Goal: Information Seeking & Learning: Learn about a topic

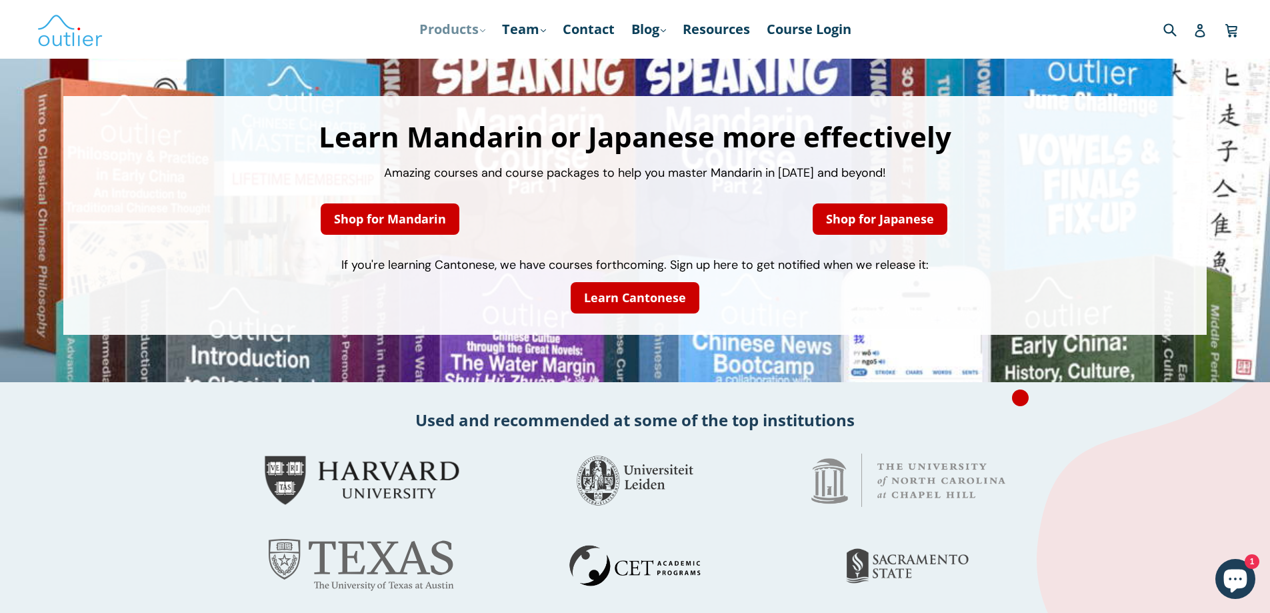
click at [468, 27] on link "Products .cls-1{fill:#231f20} expand" at bounding box center [452, 29] width 79 height 24
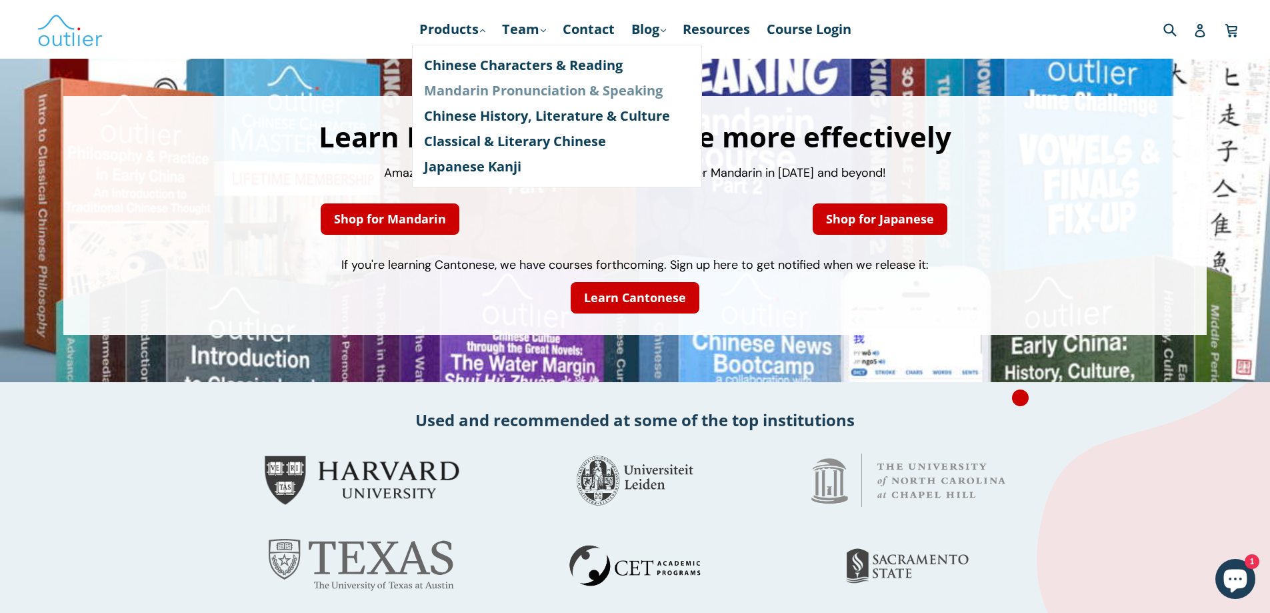
click at [519, 91] on link "Mandarin Pronunciation & Speaking" at bounding box center [557, 90] width 266 height 25
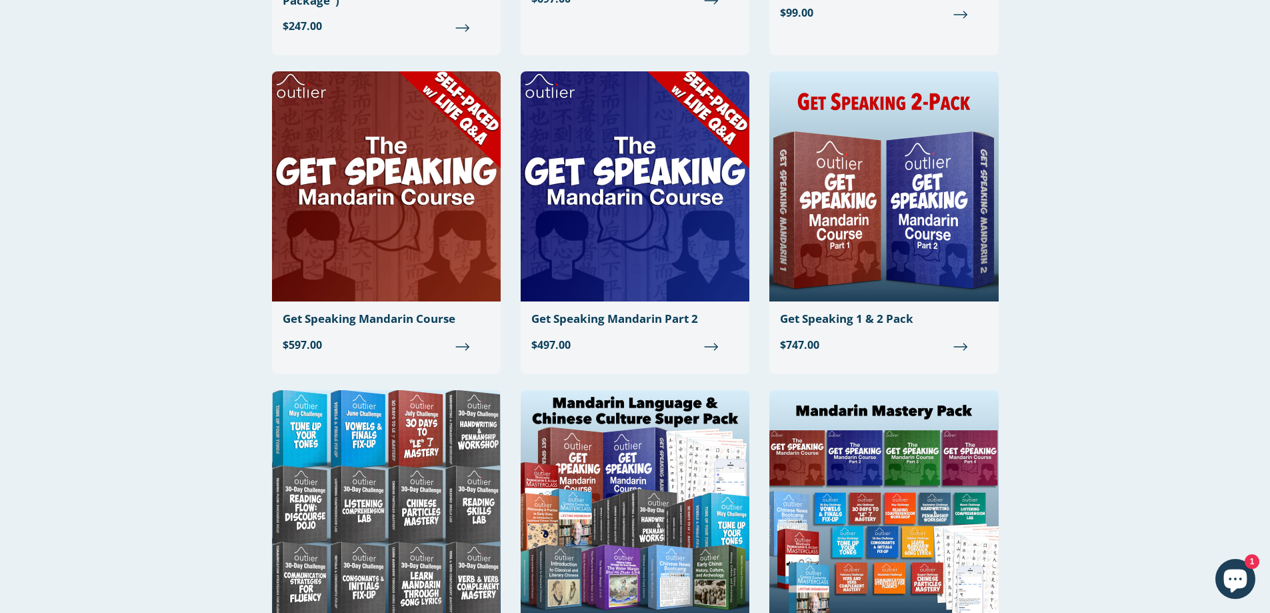
scroll to position [400, 0]
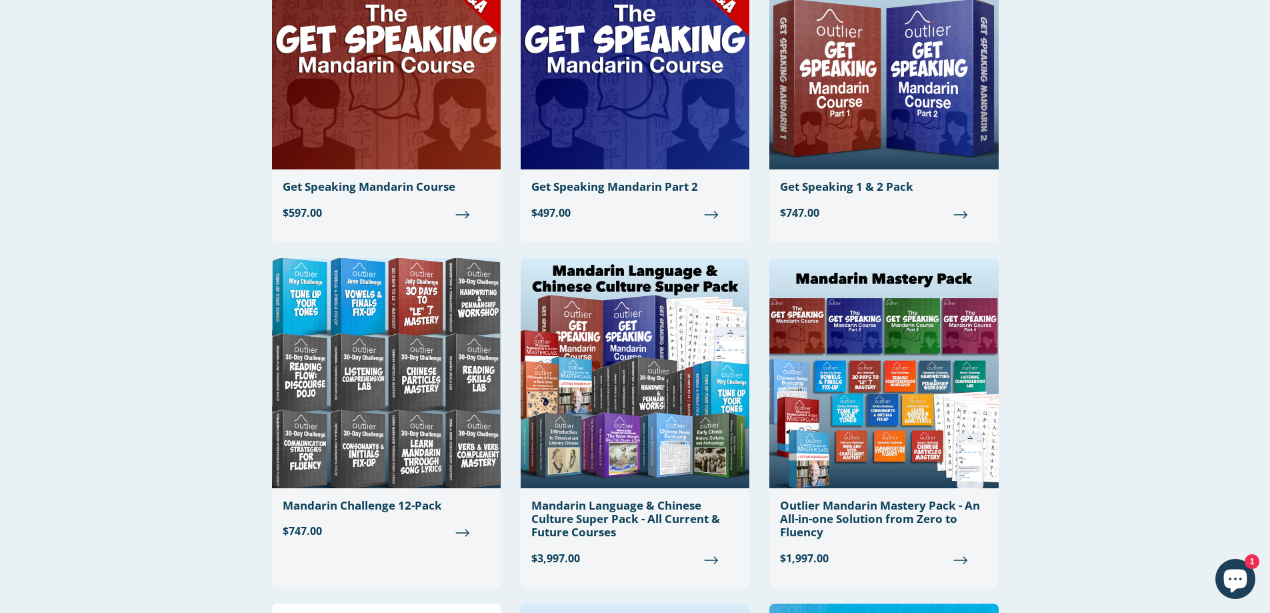
scroll to position [533, 0]
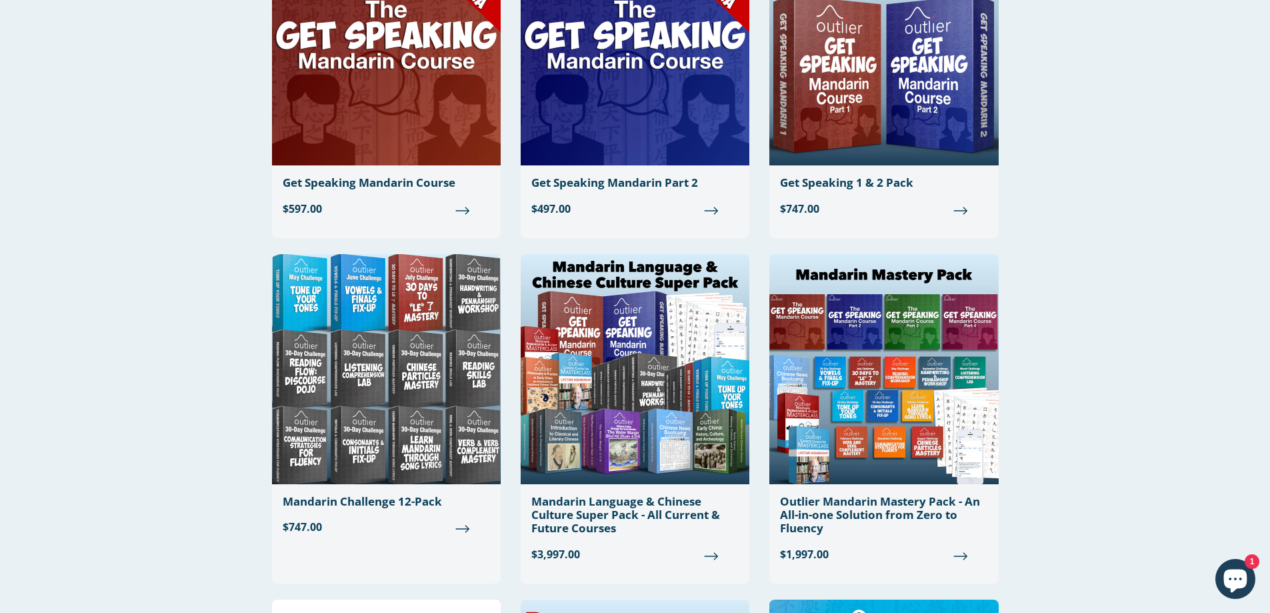
click at [1043, 323] on div "Mandarin Pronunciation & Speaking Filter Filter Components Poster PDFs Course D…" at bounding box center [635, 543] width 1270 height 2056
click at [1074, 318] on div "Mandarin Pronunciation & Speaking Filter Filter Components Poster PDFs Course D…" at bounding box center [635, 543] width 1270 height 2056
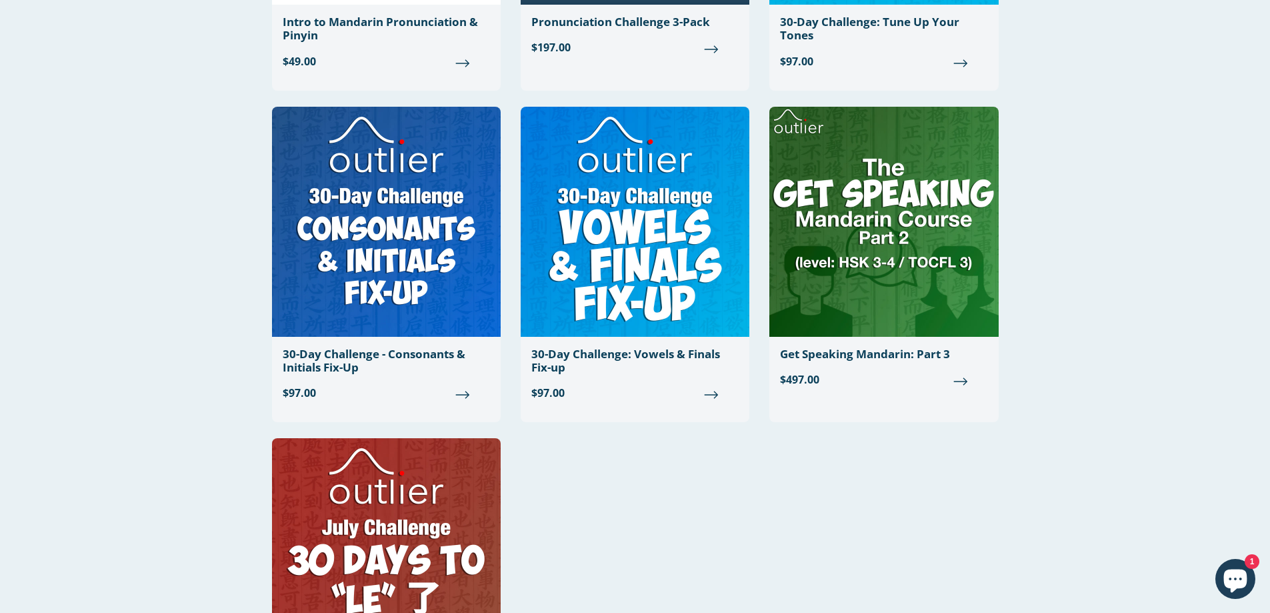
scroll to position [1400, 0]
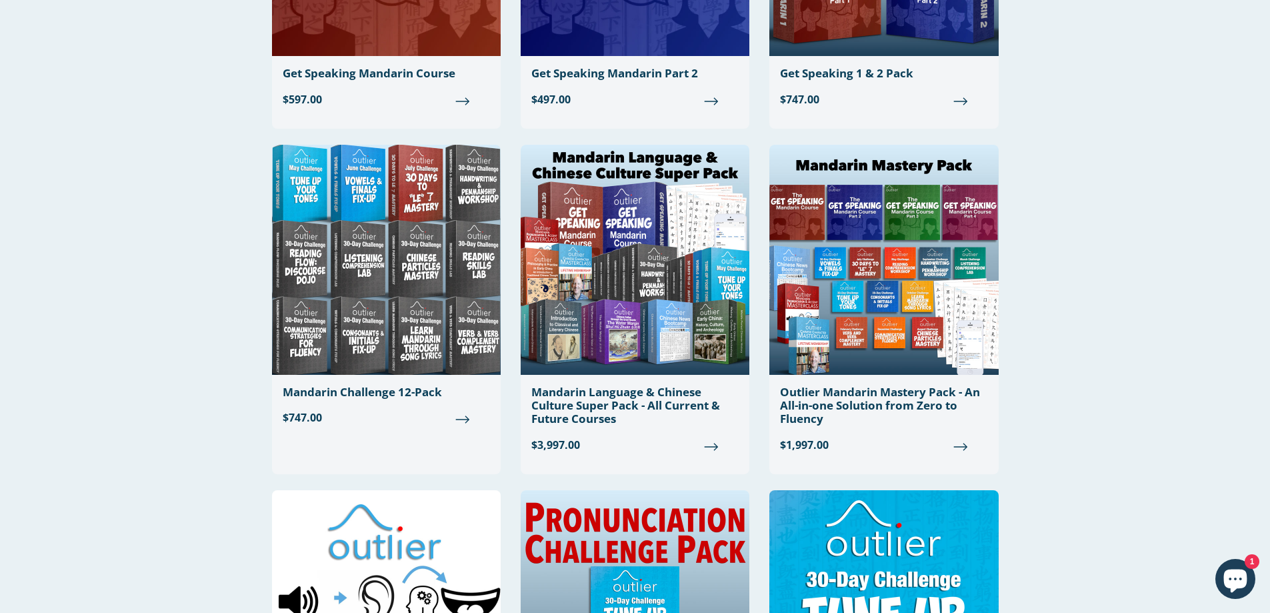
scroll to position [667, 0]
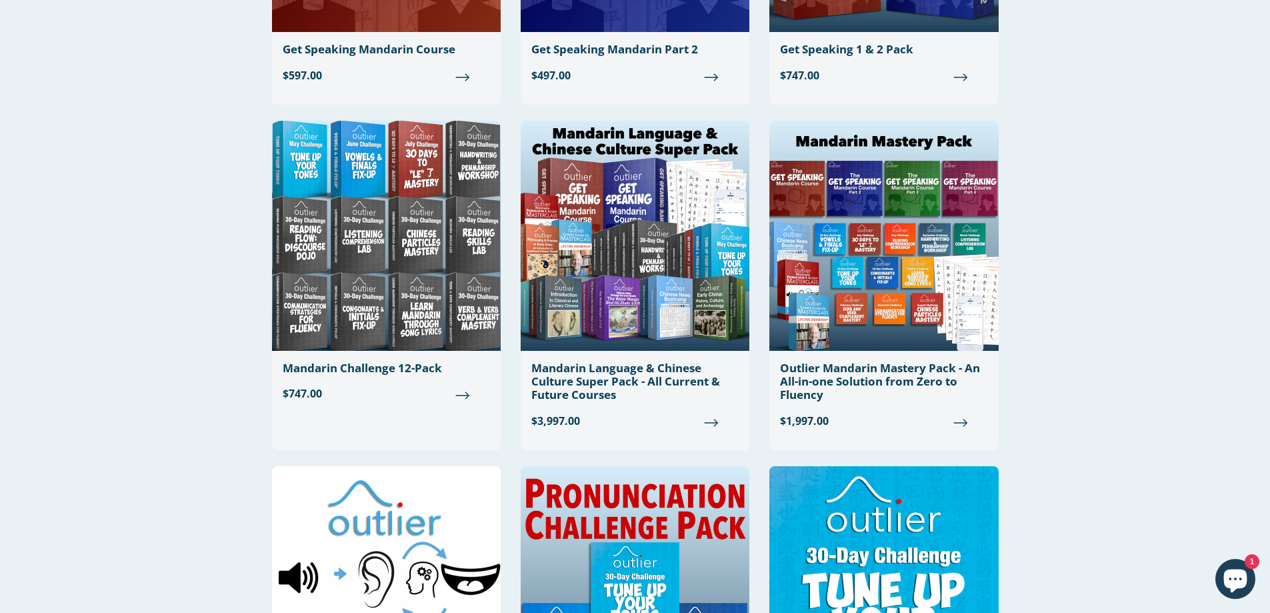
click at [1043, 328] on div "Mandarin Pronunciation & Speaking Filter Filter Components Poster PDFs Course D…" at bounding box center [635, 410] width 1270 height 2056
click at [1039, 330] on div "Mandarin Pronunciation & Speaking Filter Filter Components Poster PDFs Course D…" at bounding box center [635, 410] width 1270 height 2056
click at [1035, 312] on div "Mandarin Pronunciation & Speaking Filter Filter Components Poster PDFs Course D…" at bounding box center [635, 410] width 1270 height 2056
click at [1031, 301] on div "Characters and Pronunciation Pack (formerly the "Chinese Total Package") Regula…" at bounding box center [635, 447] width 800 height 1981
click at [1051, 306] on div "Mandarin Pronunciation & Speaking Filter Filter Components Poster PDFs Course D…" at bounding box center [635, 410] width 1270 height 2056
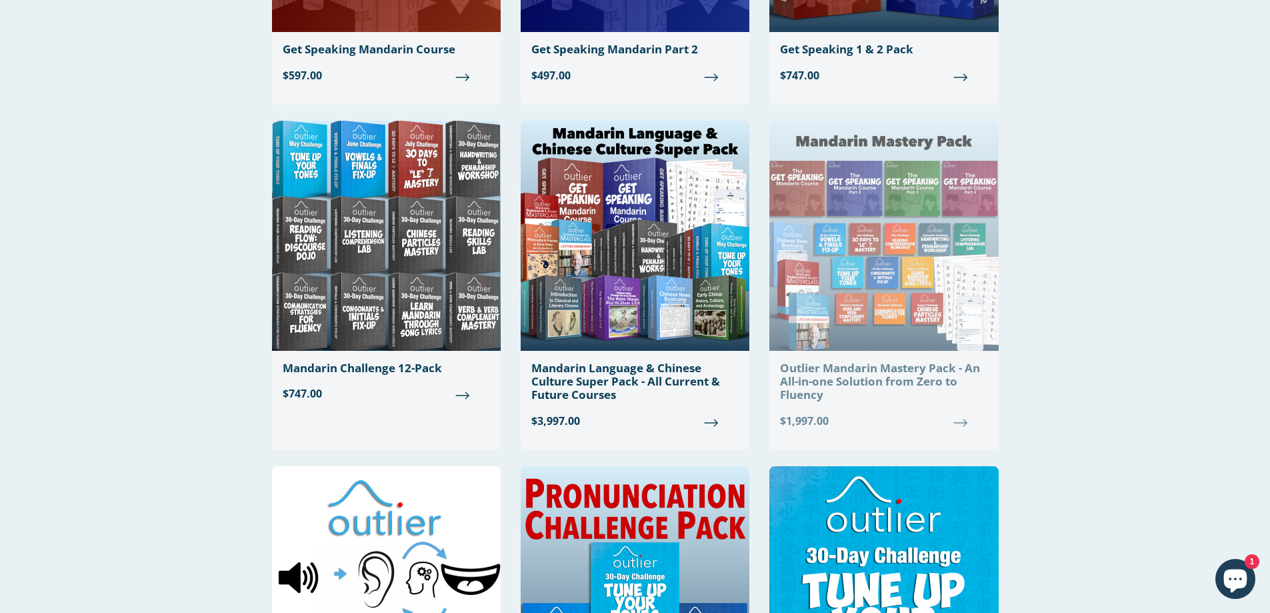
click at [891, 272] on img at bounding box center [883, 236] width 229 height 230
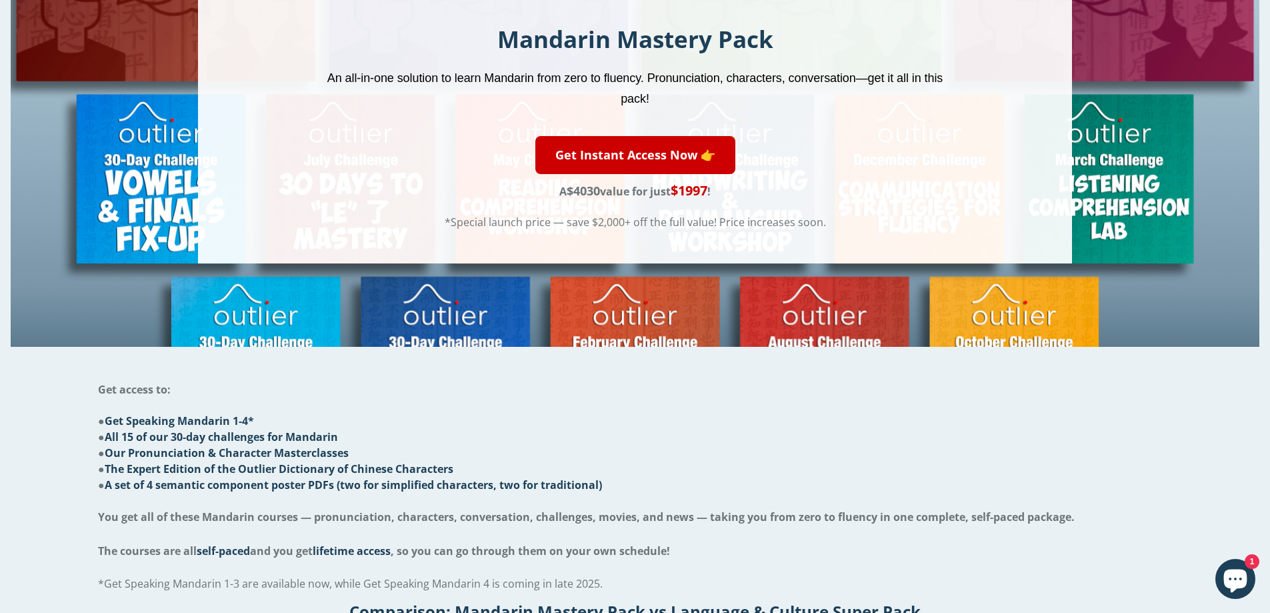
scroll to position [267, 0]
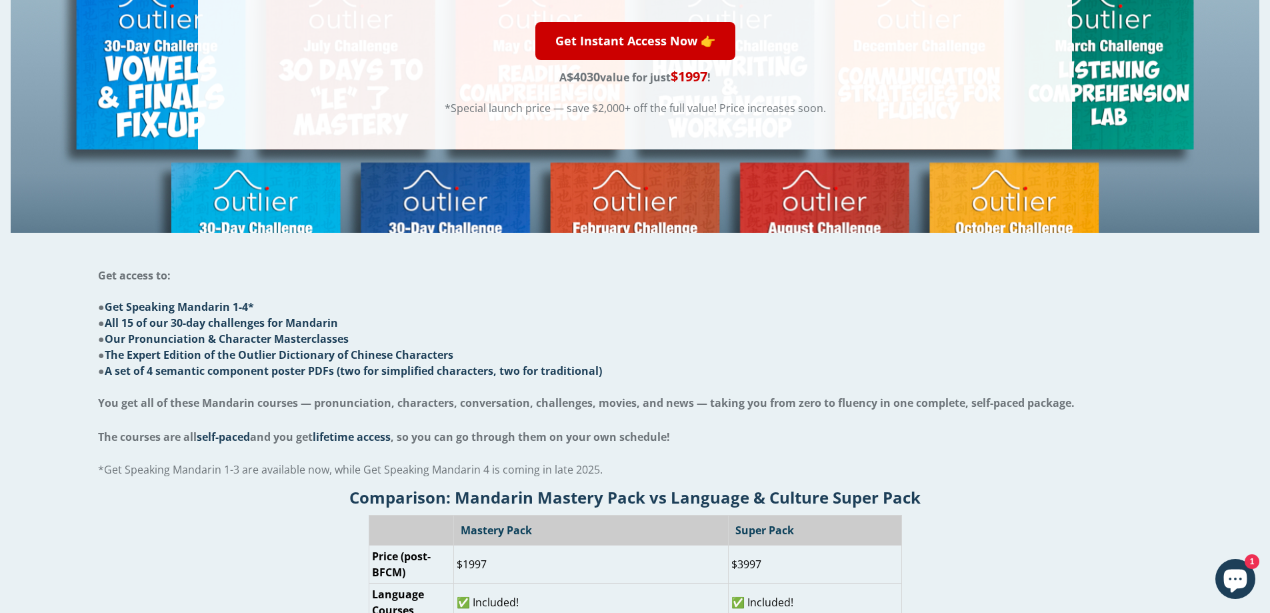
click at [893, 363] on li "● A set of 4 semantic component poster PDFs (two for simplified characters, two…" at bounding box center [635, 371] width 1074 height 16
click at [939, 359] on li "● The Expert Edition of the Outlier Dictionary of Chinese Characters" at bounding box center [635, 355] width 1074 height 16
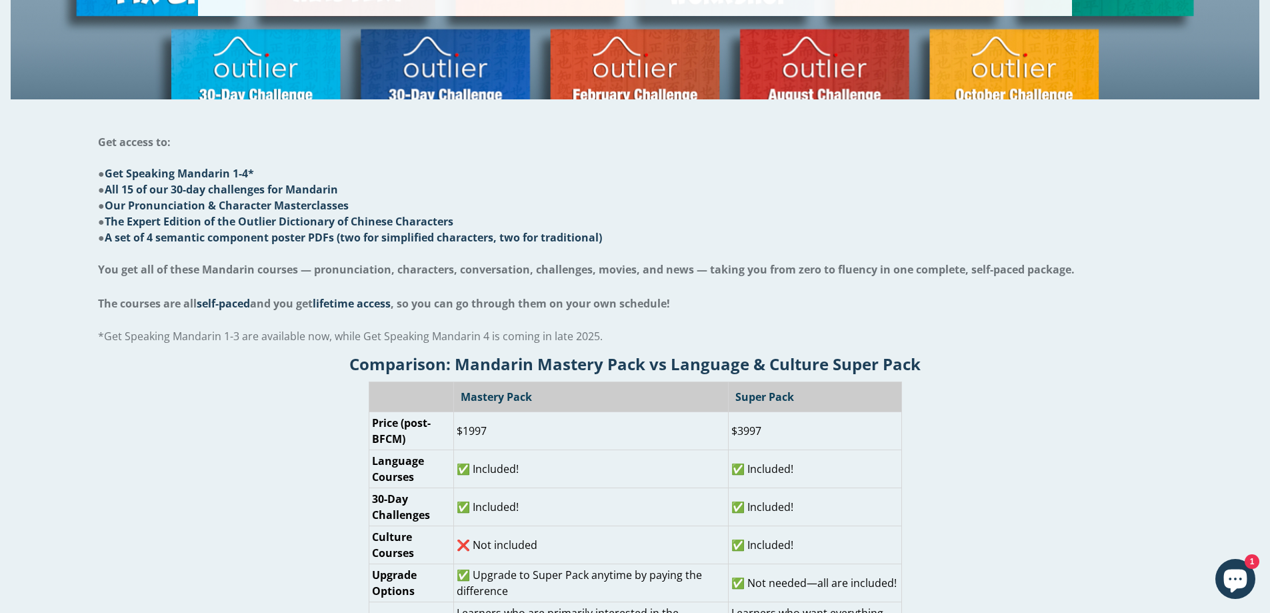
click at [961, 361] on h2 "Comparison: Mandarin Mastery Pack vs Language & Culture Super Pack" at bounding box center [635, 364] width 1249 height 22
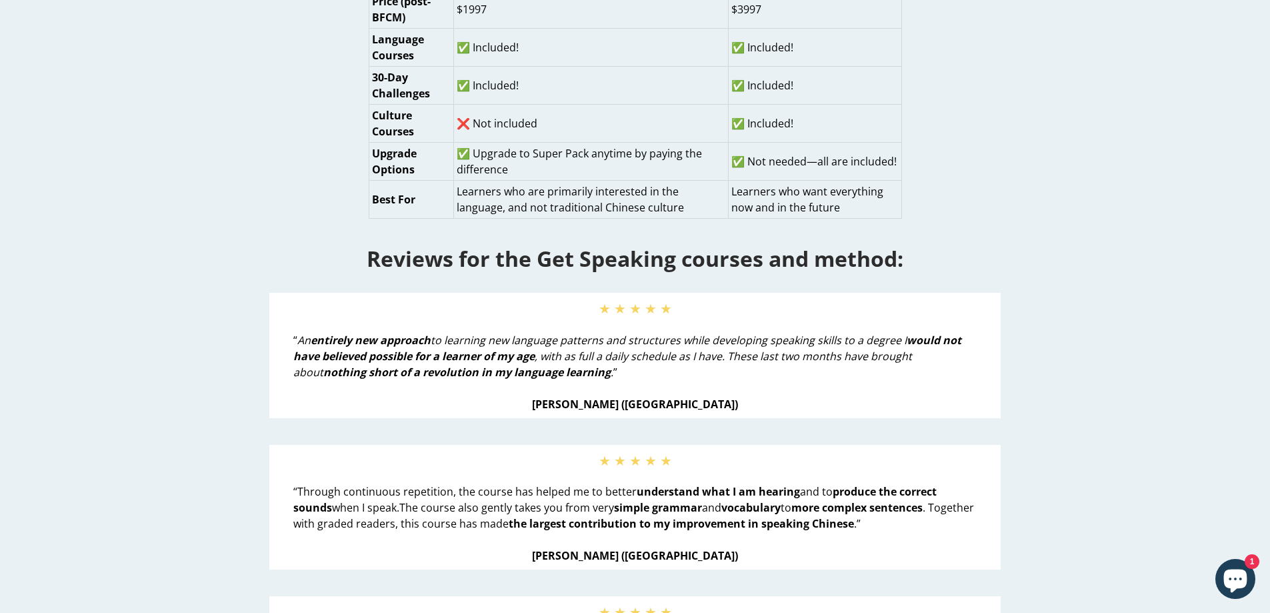
scroll to position [867, 0]
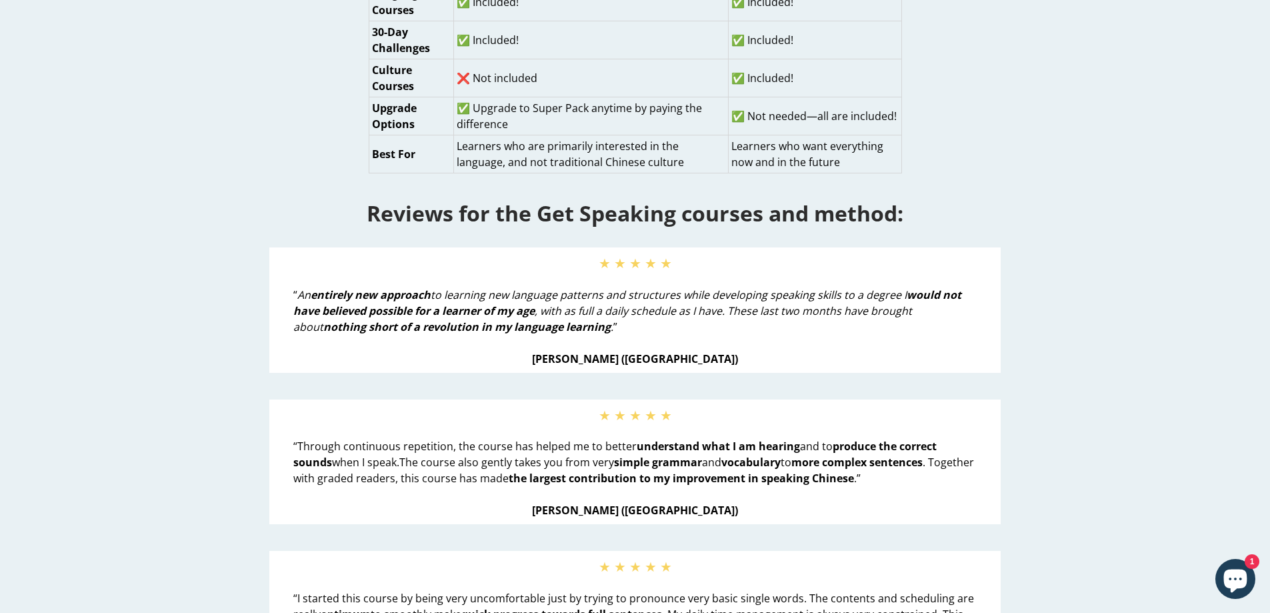
click at [1054, 366] on div "Reviews for the Get Speaking courses and method: ★ ★ ★ ★ ★ “ An entirely new ap…" at bounding box center [634, 452] width 1219 height 558
click at [1034, 360] on div "Reviews for the Get Speaking courses and method: ★ ★ ★ ★ ★ “ An entirely new ap…" at bounding box center [634, 452] width 1219 height 558
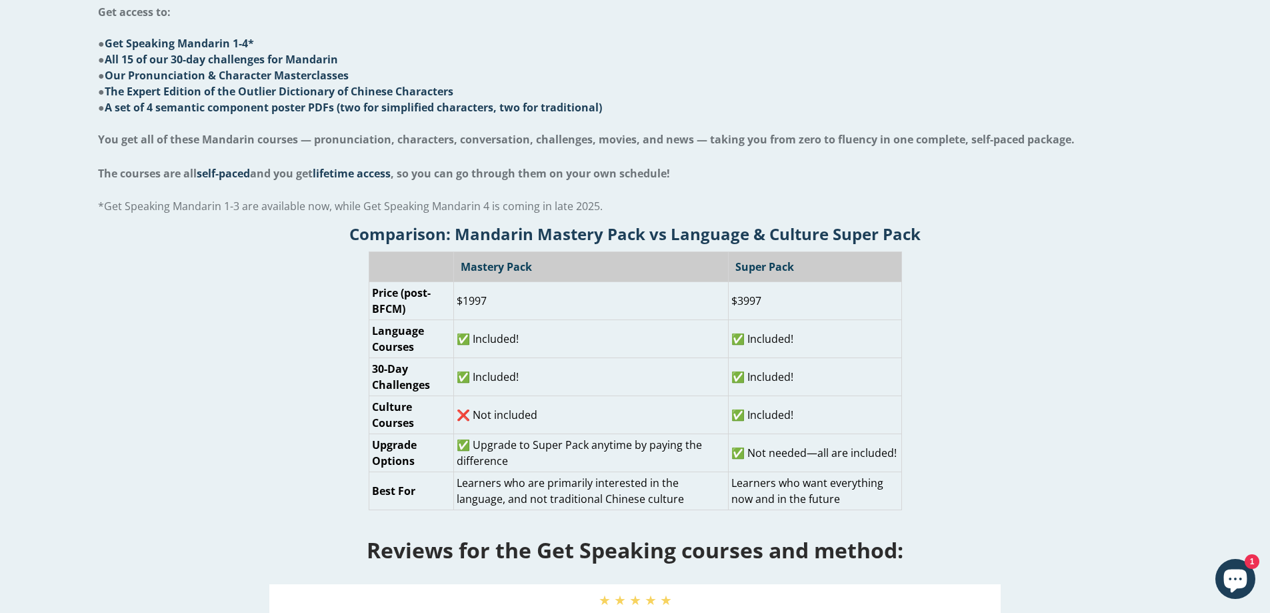
scroll to position [533, 0]
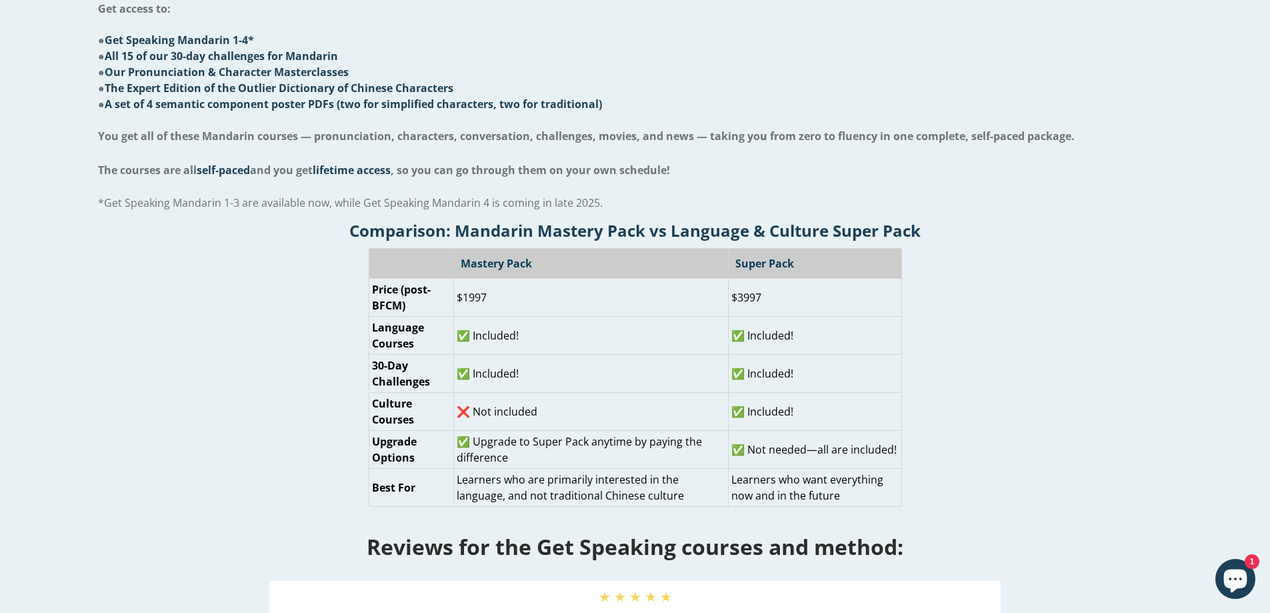
click at [1003, 357] on div "Comparison: Mandarin Mastery Pack vs Language & Culture Super Pack Mastery Pack…" at bounding box center [635, 360] width 1249 height 294
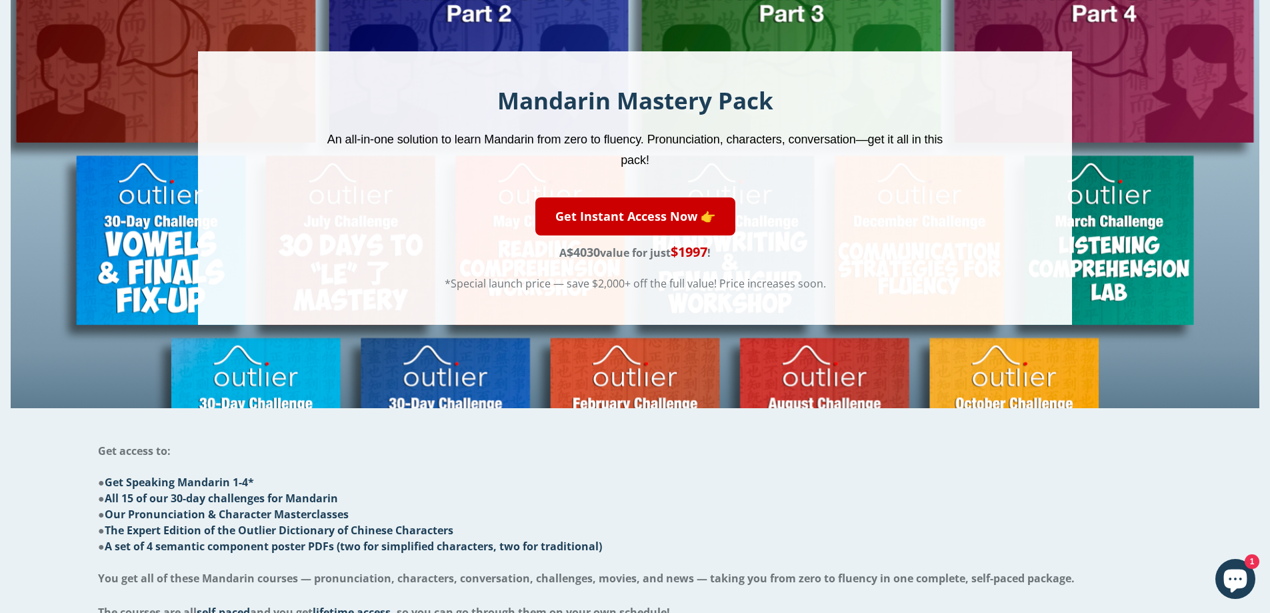
scroll to position [0, 0]
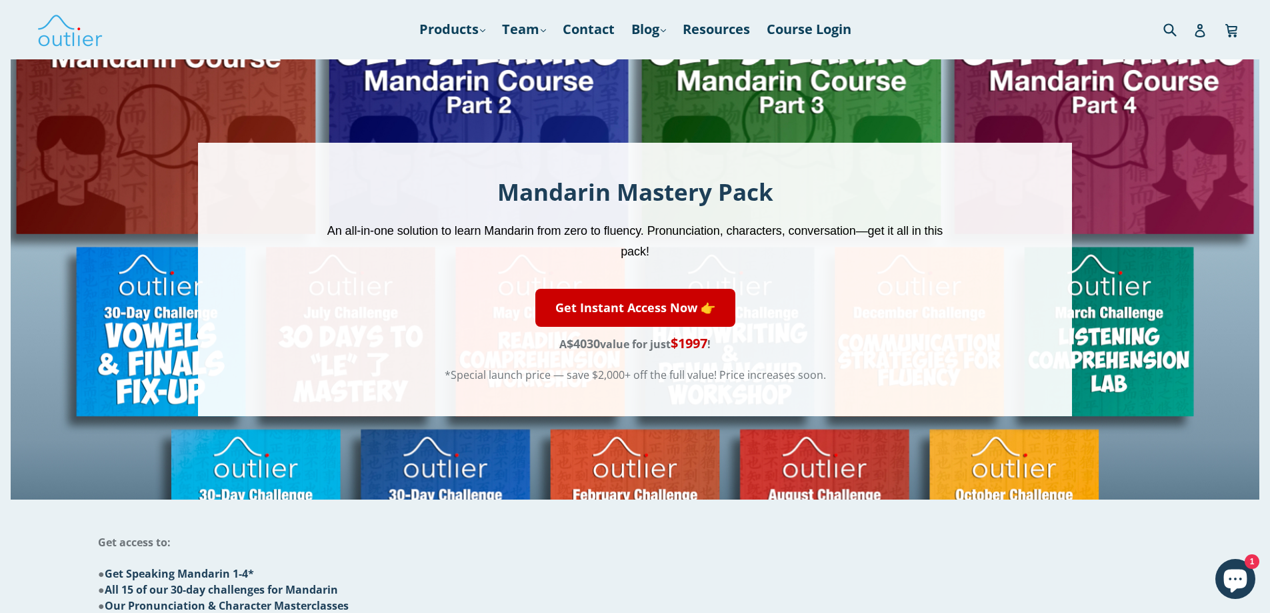
click at [992, 343] on div "Mandarin Mastery Pack An all-in-one solution to learn Mandarin from zero to flu…" at bounding box center [635, 279] width 874 height 273
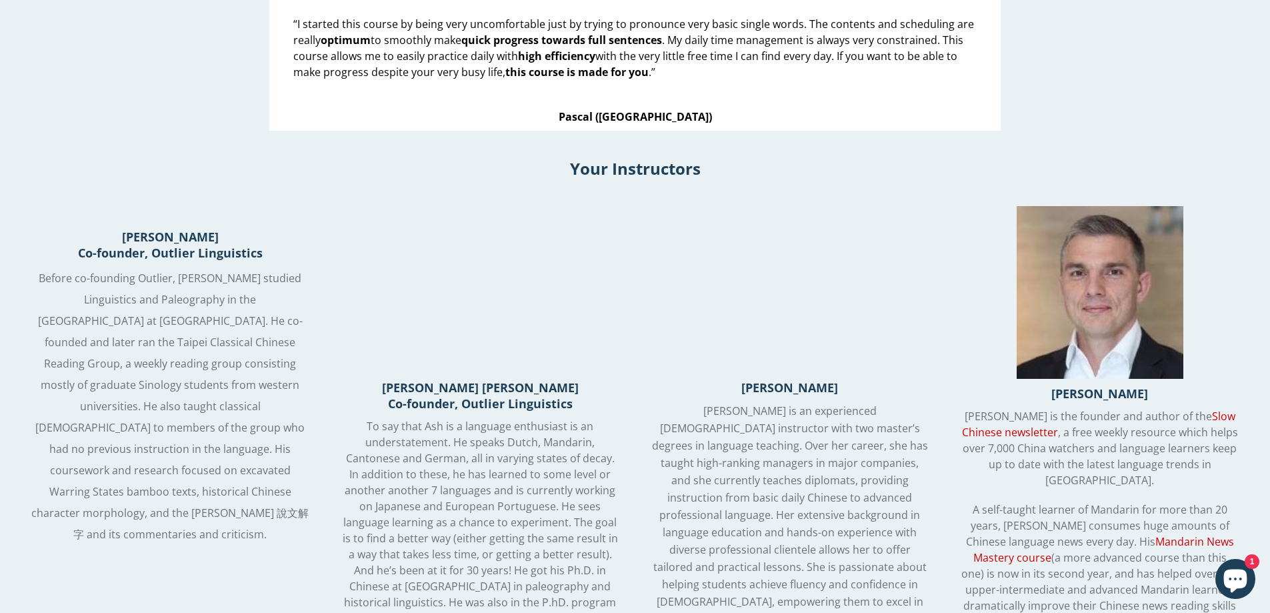
scroll to position [1419, 0]
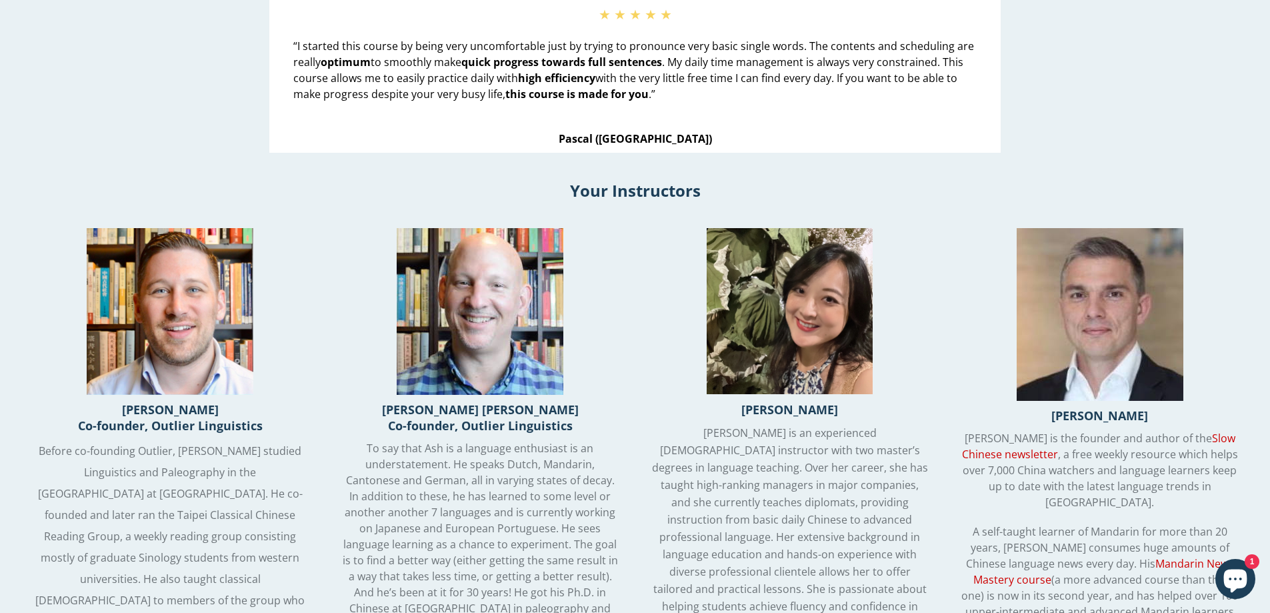
click at [988, 339] on div "Andrew Methven Andrew is the founder and author of the Slow Chinese newsletter …" at bounding box center [1100, 528] width 290 height 600
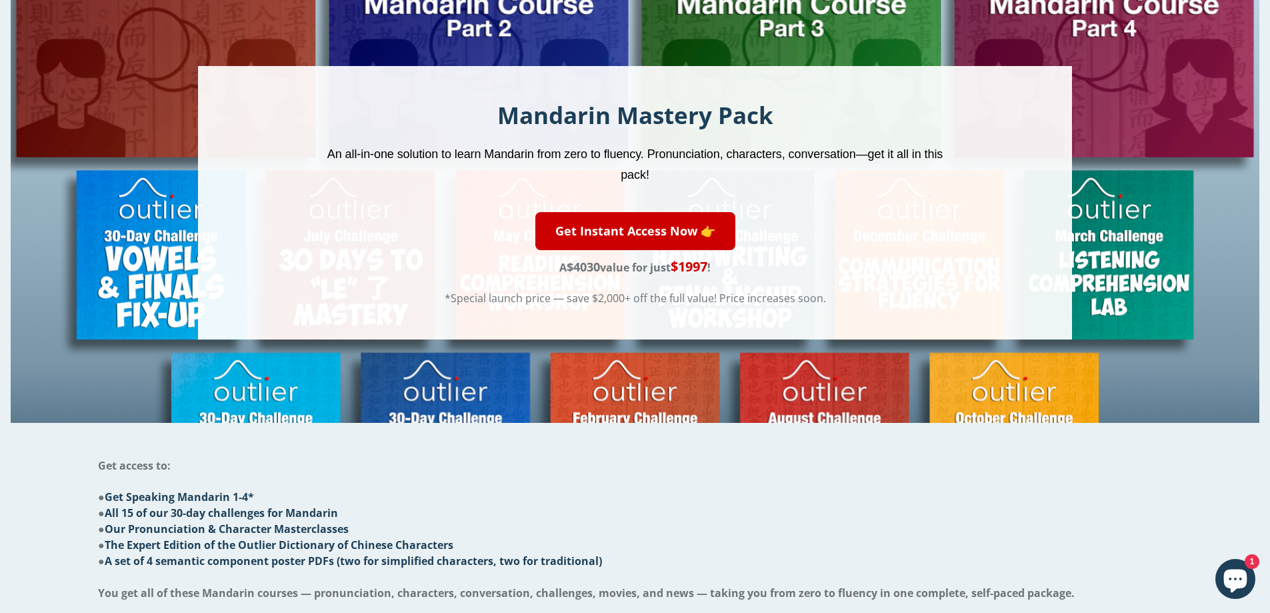
scroll to position [0, 0]
